Goal: Contribute content

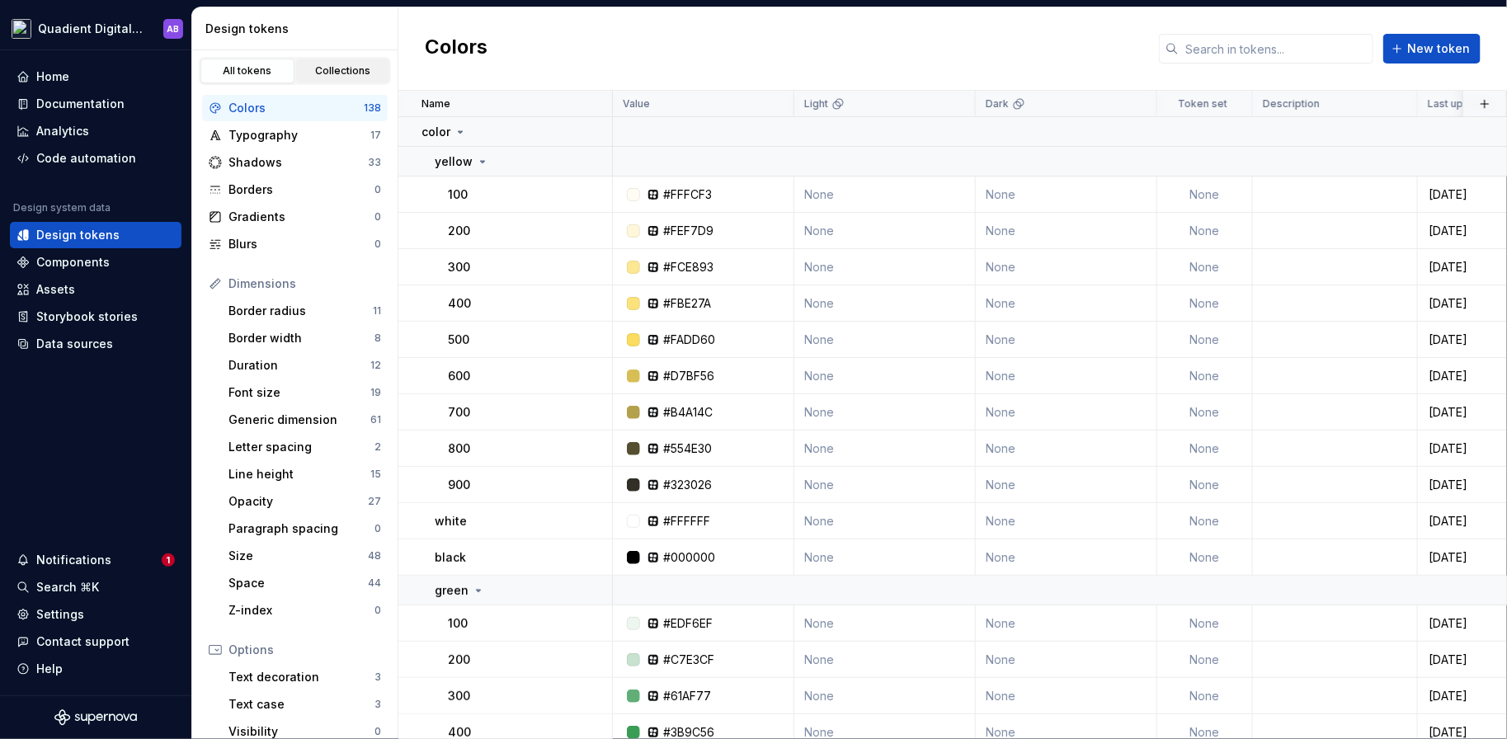
click at [339, 64] on div "Collections" at bounding box center [343, 70] width 82 height 13
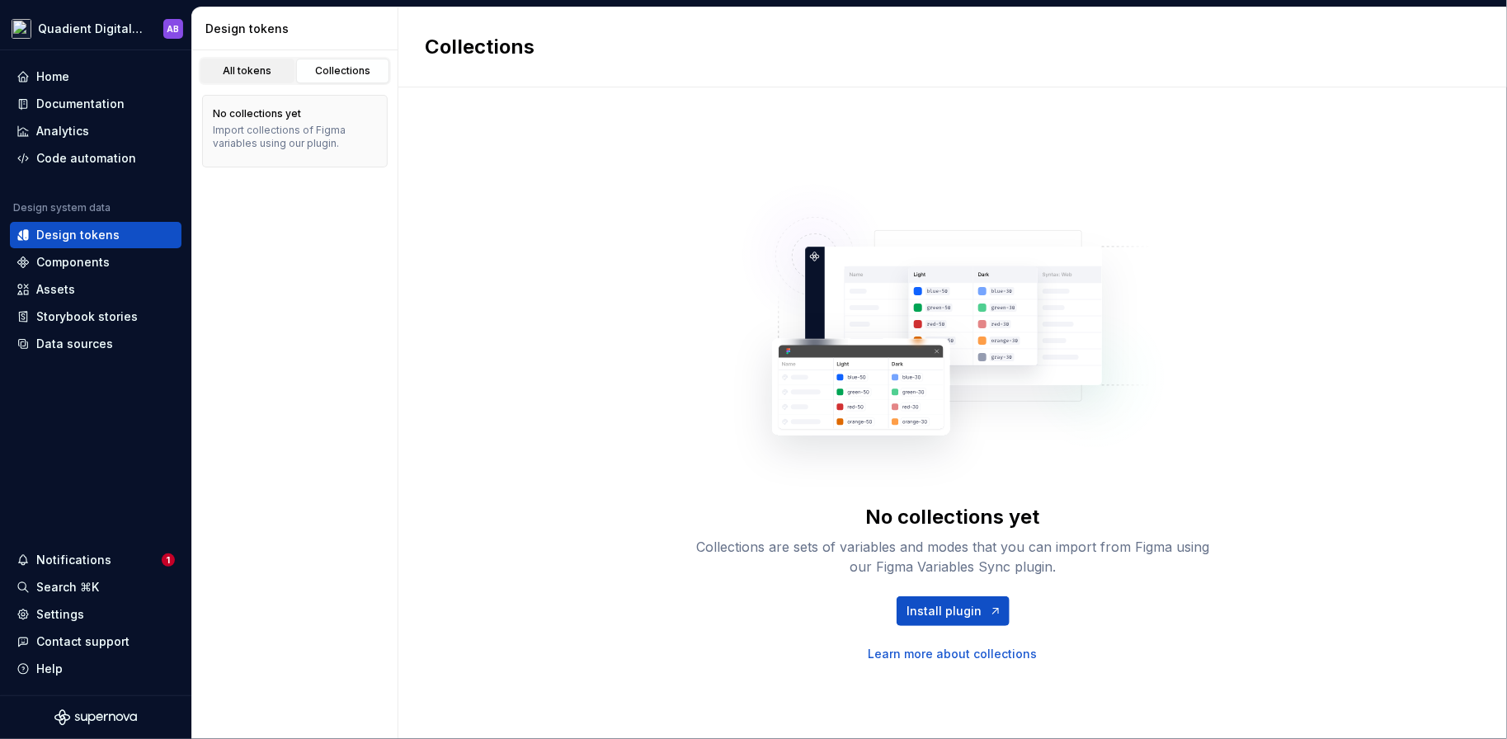
click at [245, 70] on div "All tokens" at bounding box center [247, 70] width 82 height 13
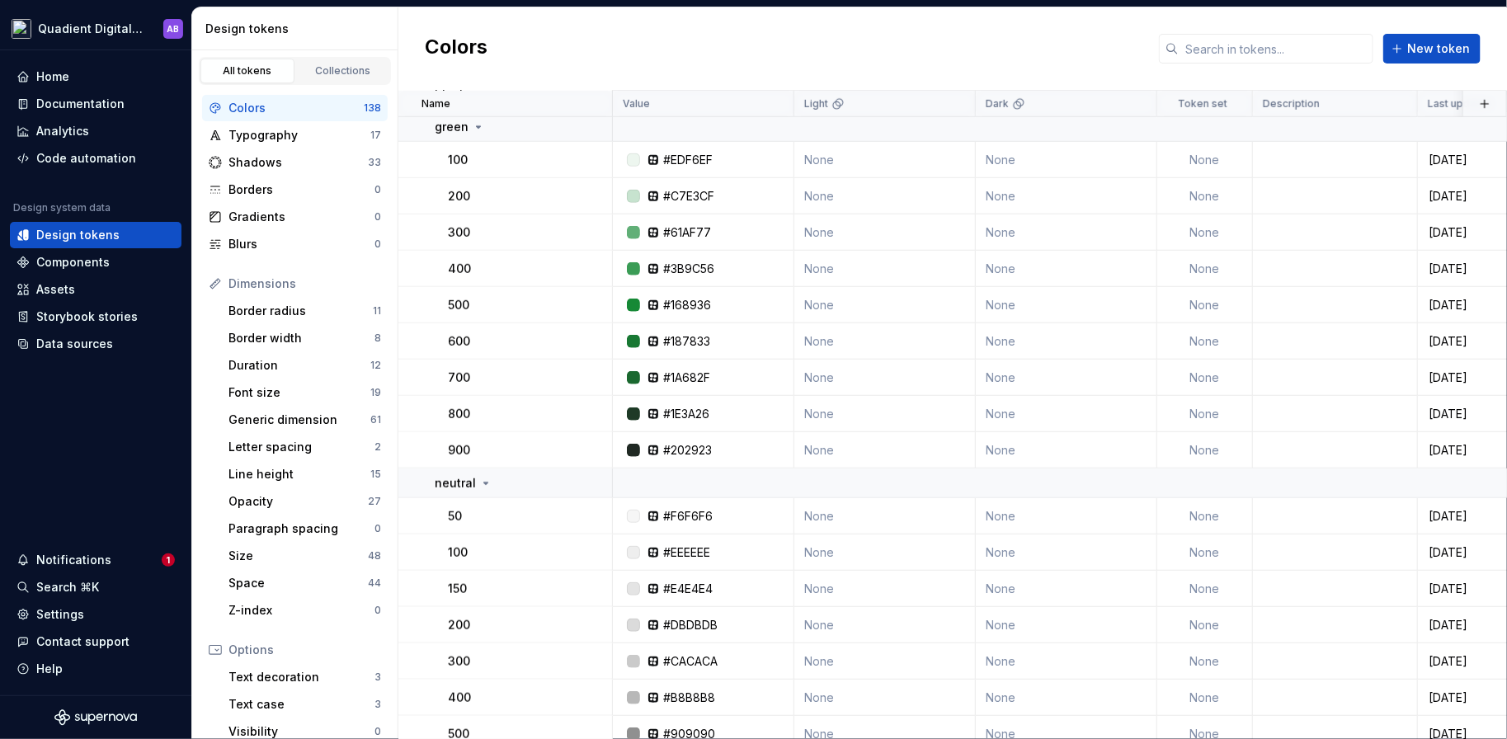
scroll to position [467, 0]
click at [133, 26] on html "Quadient Digital Design System AB Home Documentation Analytics Code automation …" at bounding box center [753, 369] width 1507 height 739
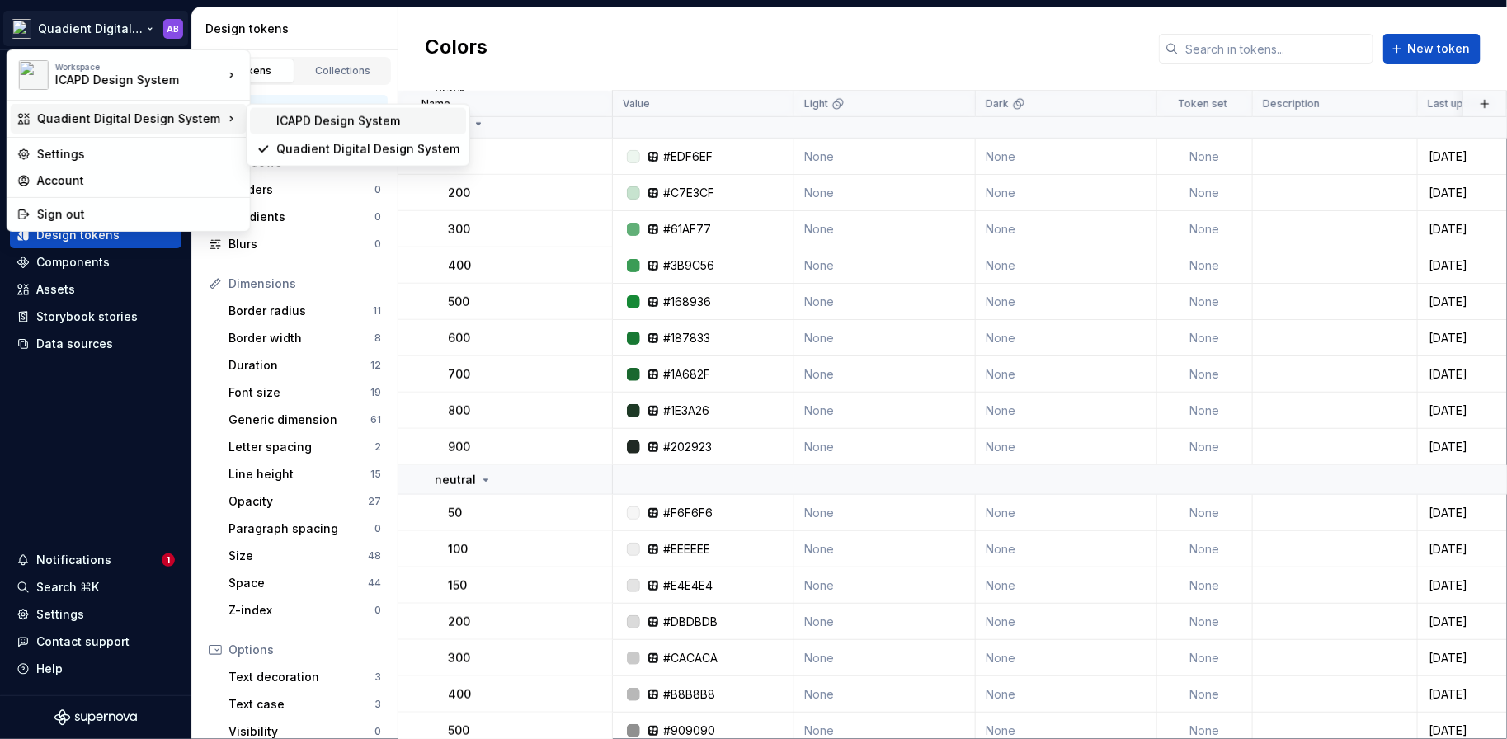
click at [331, 131] on div "ICAPD Design System" at bounding box center [358, 121] width 216 height 26
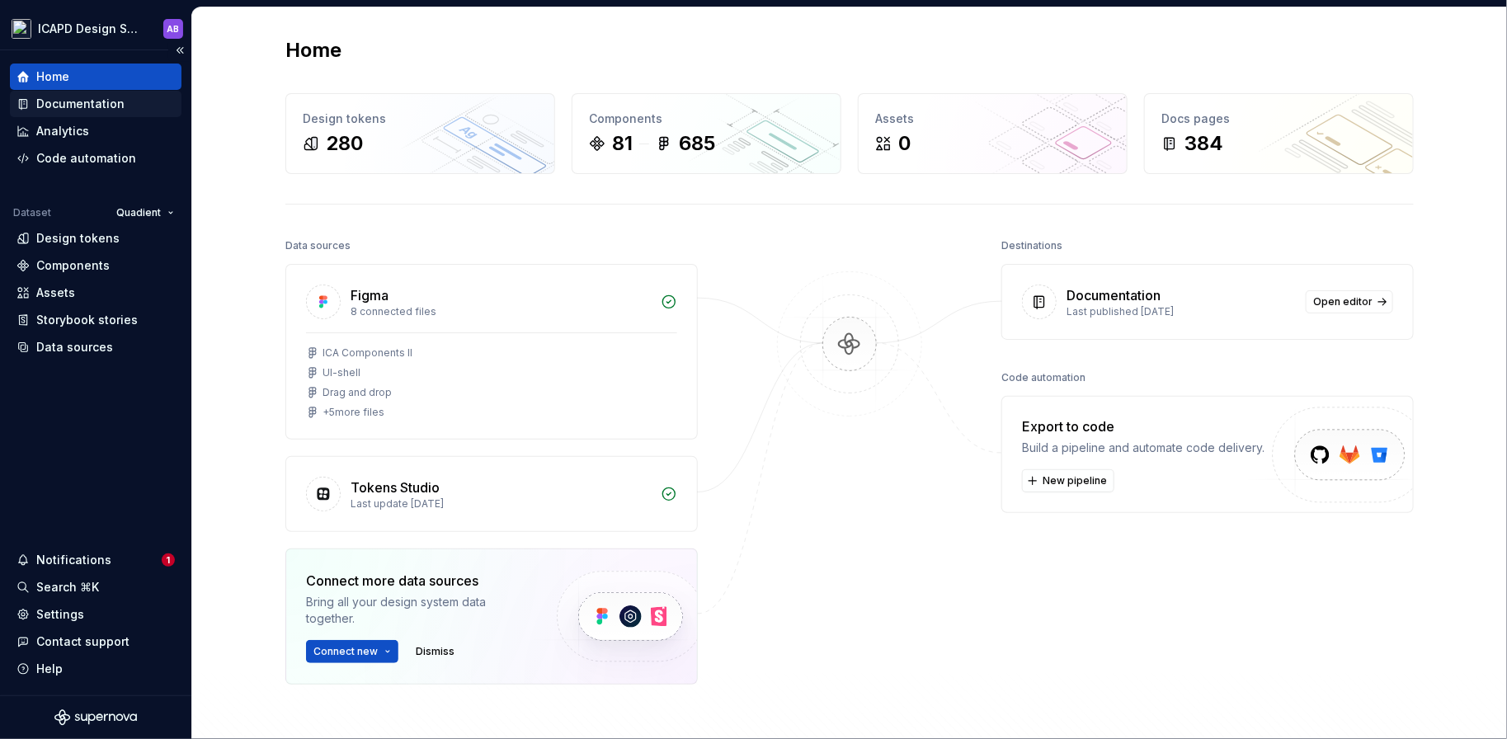
click at [102, 101] on div "Documentation" at bounding box center [80, 104] width 88 height 16
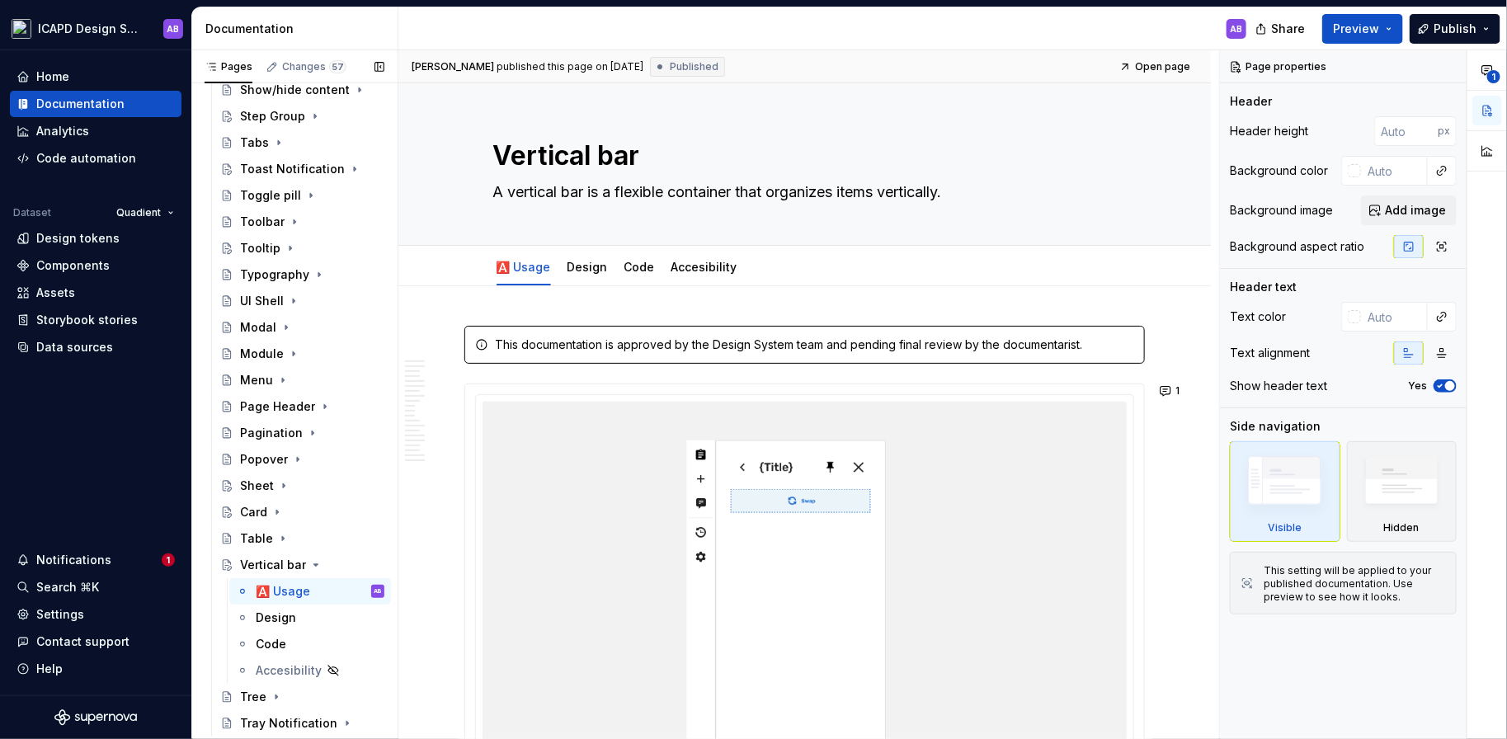
scroll to position [4495, 0]
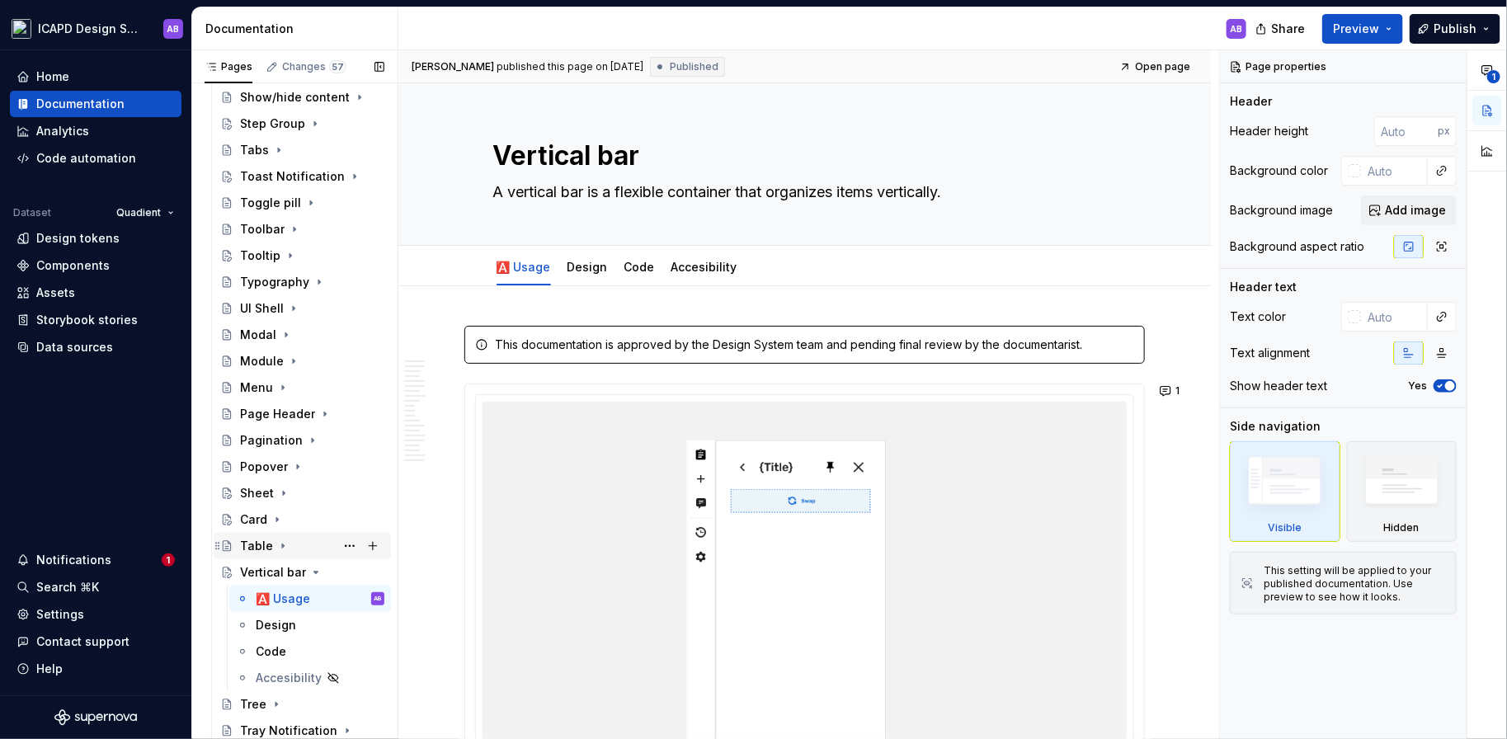
click at [254, 547] on div "Table" at bounding box center [256, 546] width 33 height 16
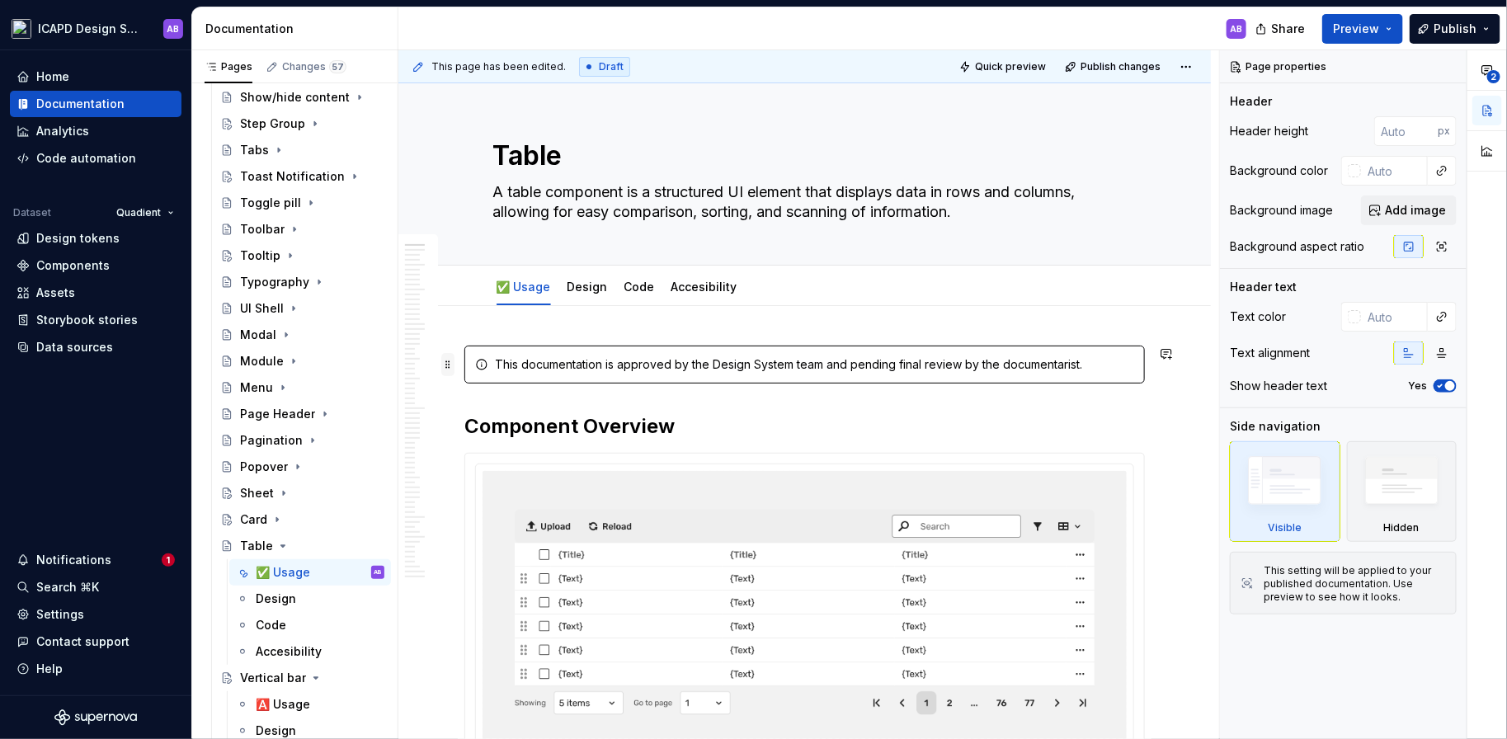
click at [450, 367] on span at bounding box center [447, 364] width 13 height 23
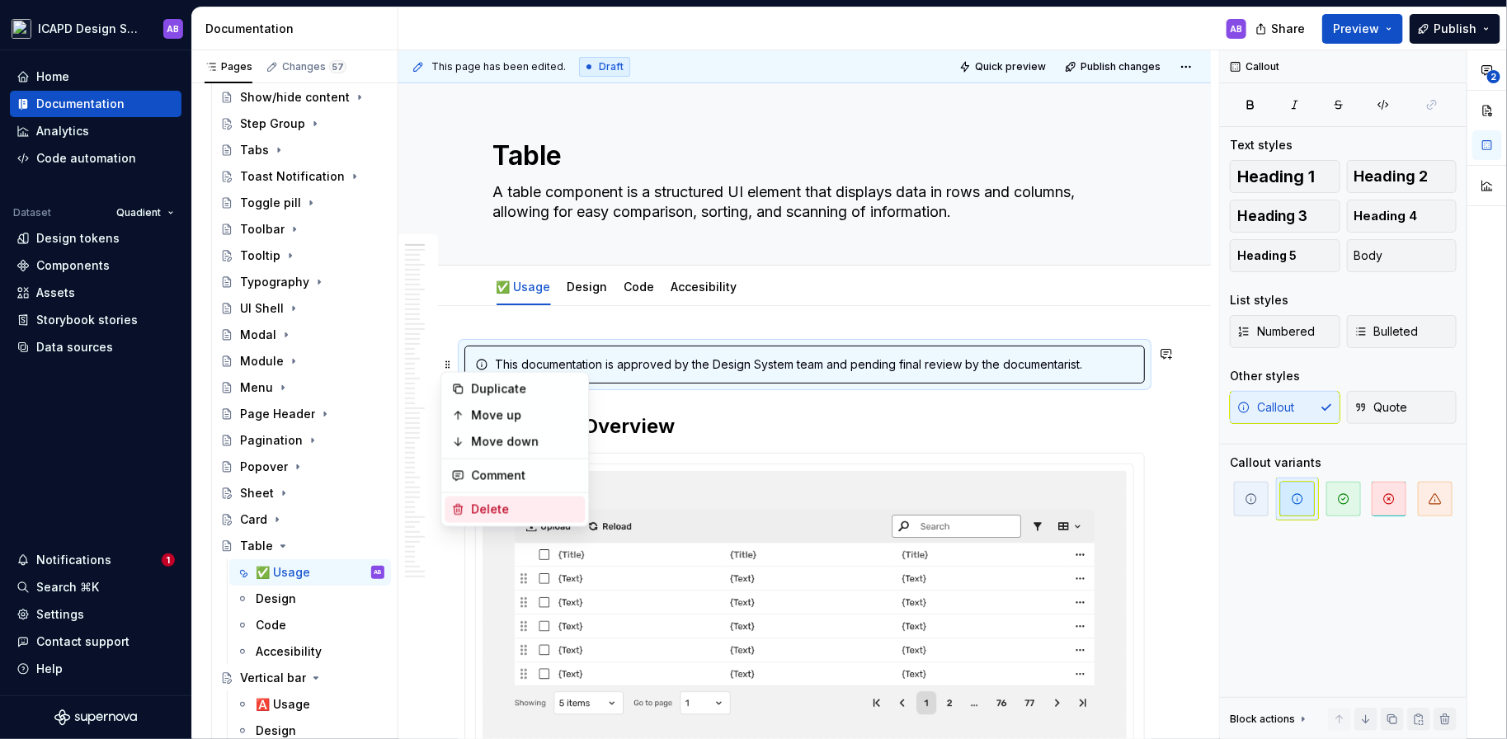
click at [487, 514] on div "Delete" at bounding box center [524, 509] width 107 height 16
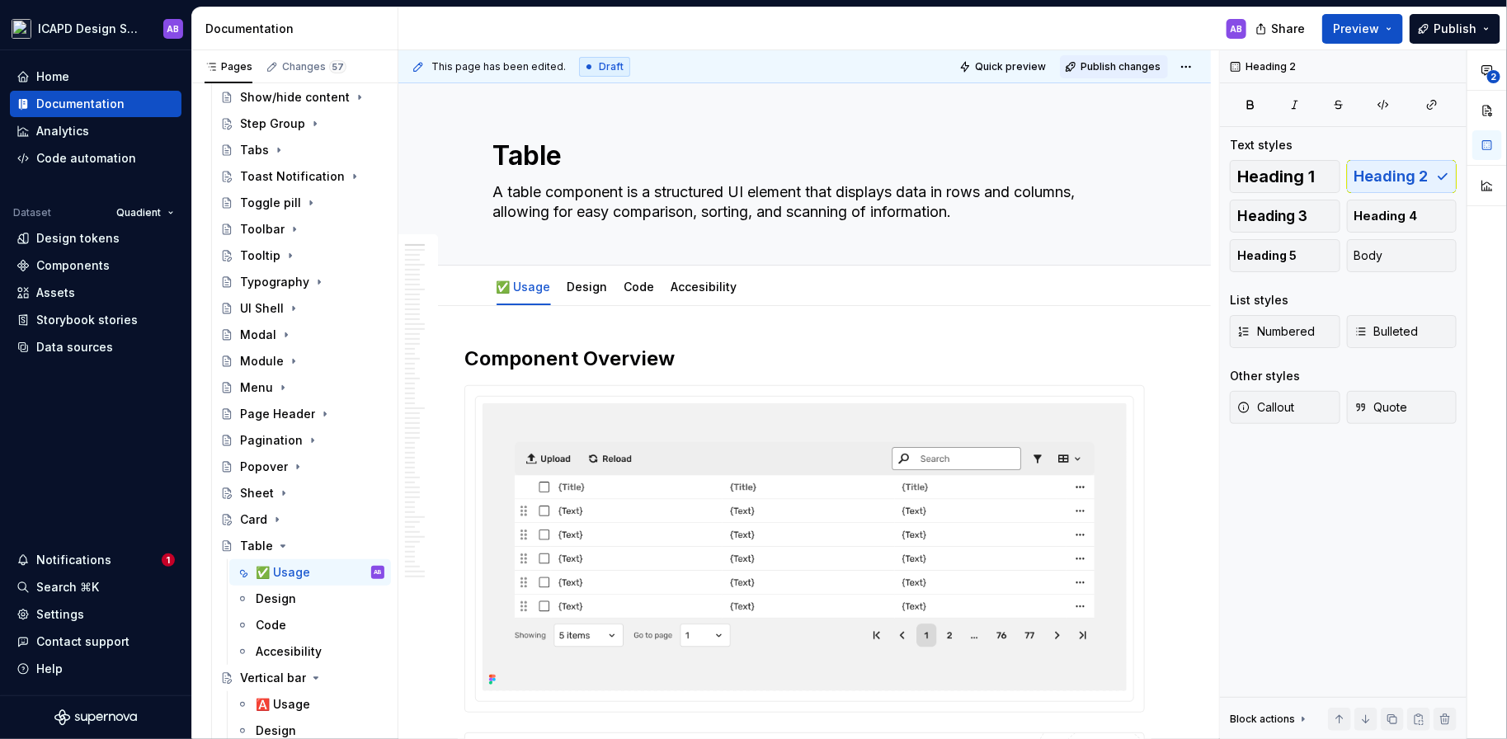
click at [1138, 70] on span "Publish changes" at bounding box center [1120, 66] width 80 height 13
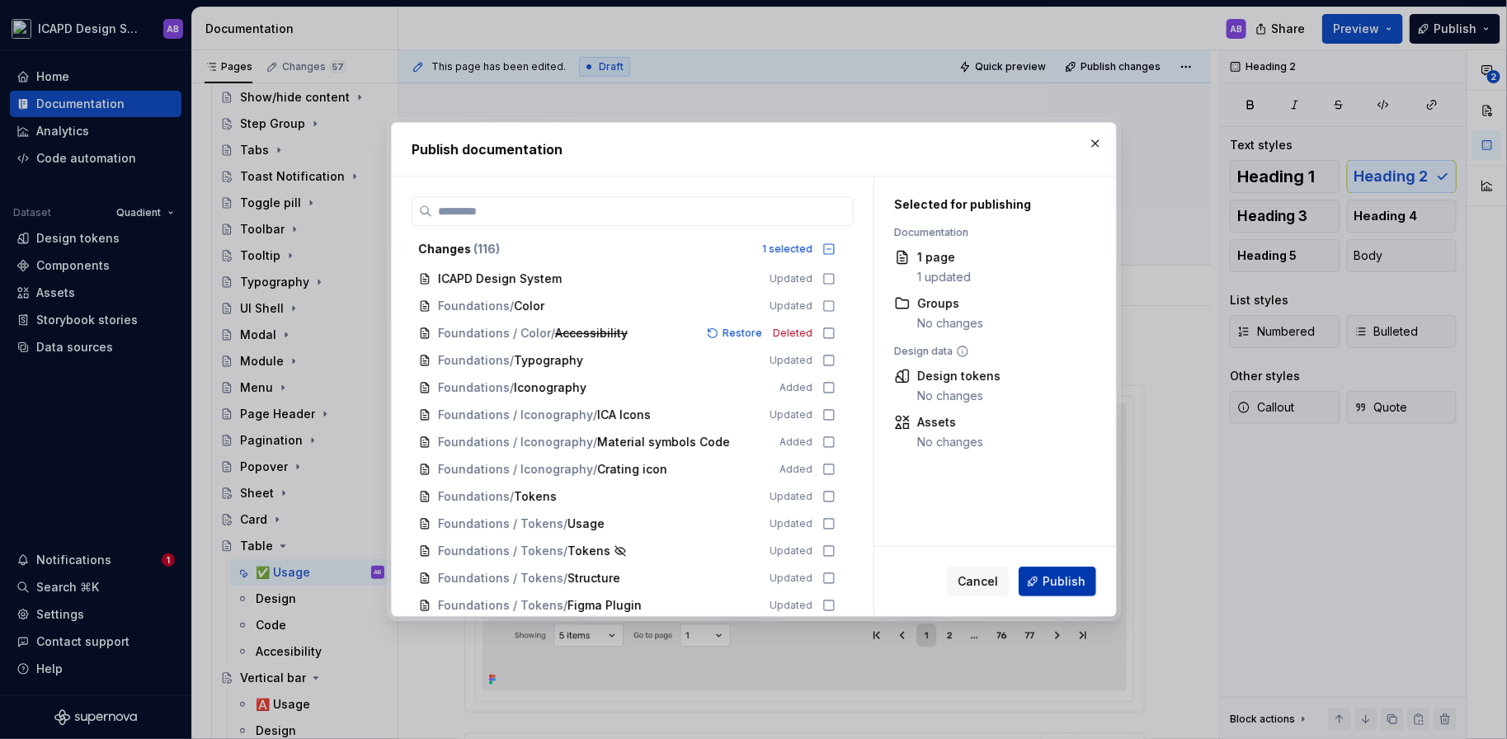
click at [1067, 582] on span "Publish" at bounding box center [1063, 581] width 43 height 16
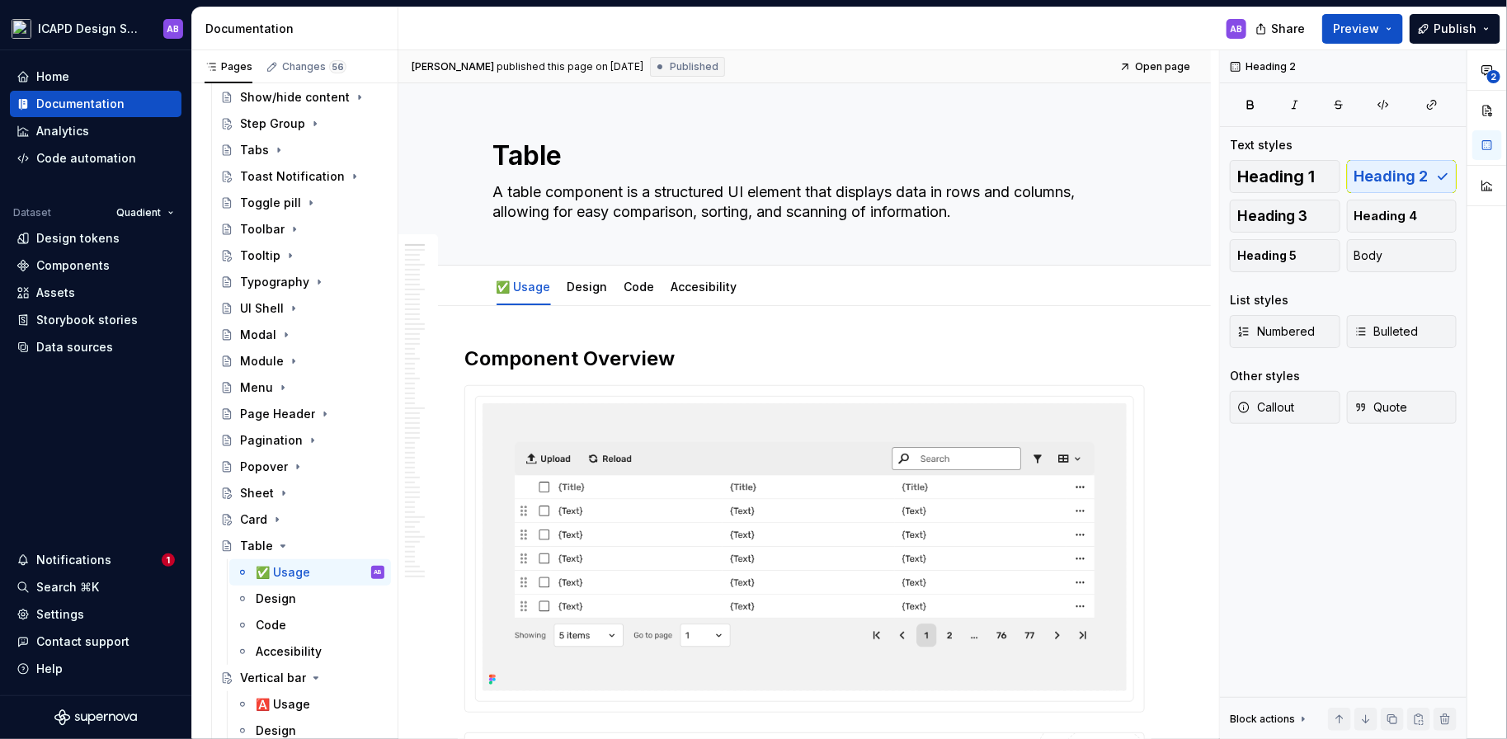
type textarea "*"
